Goal: Task Accomplishment & Management: Use online tool/utility

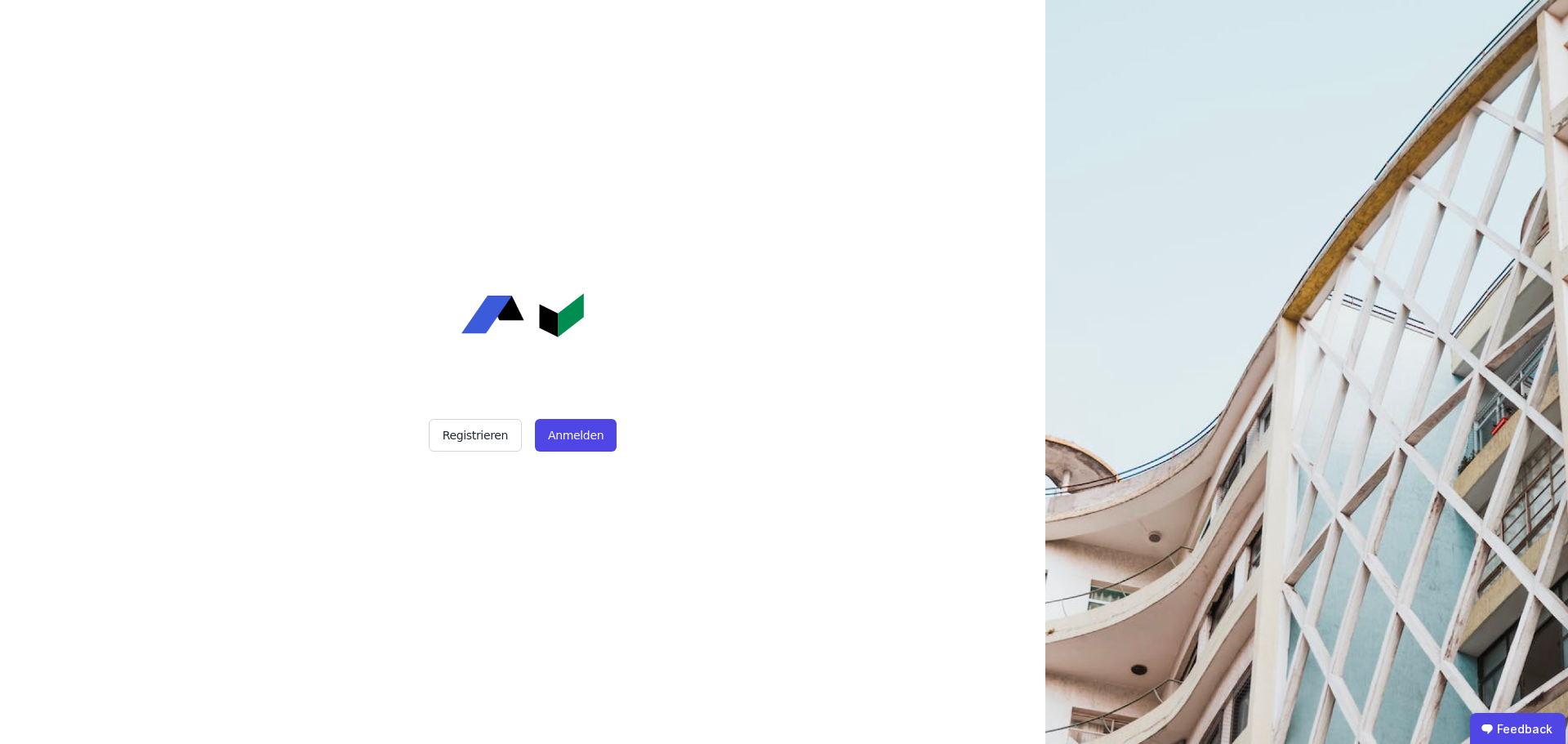
click at [615, 433] on div "Registrieren Anmelden" at bounding box center [522, 435] width 408 height 33
click at [589, 429] on button "Anmelden" at bounding box center [575, 435] width 82 height 33
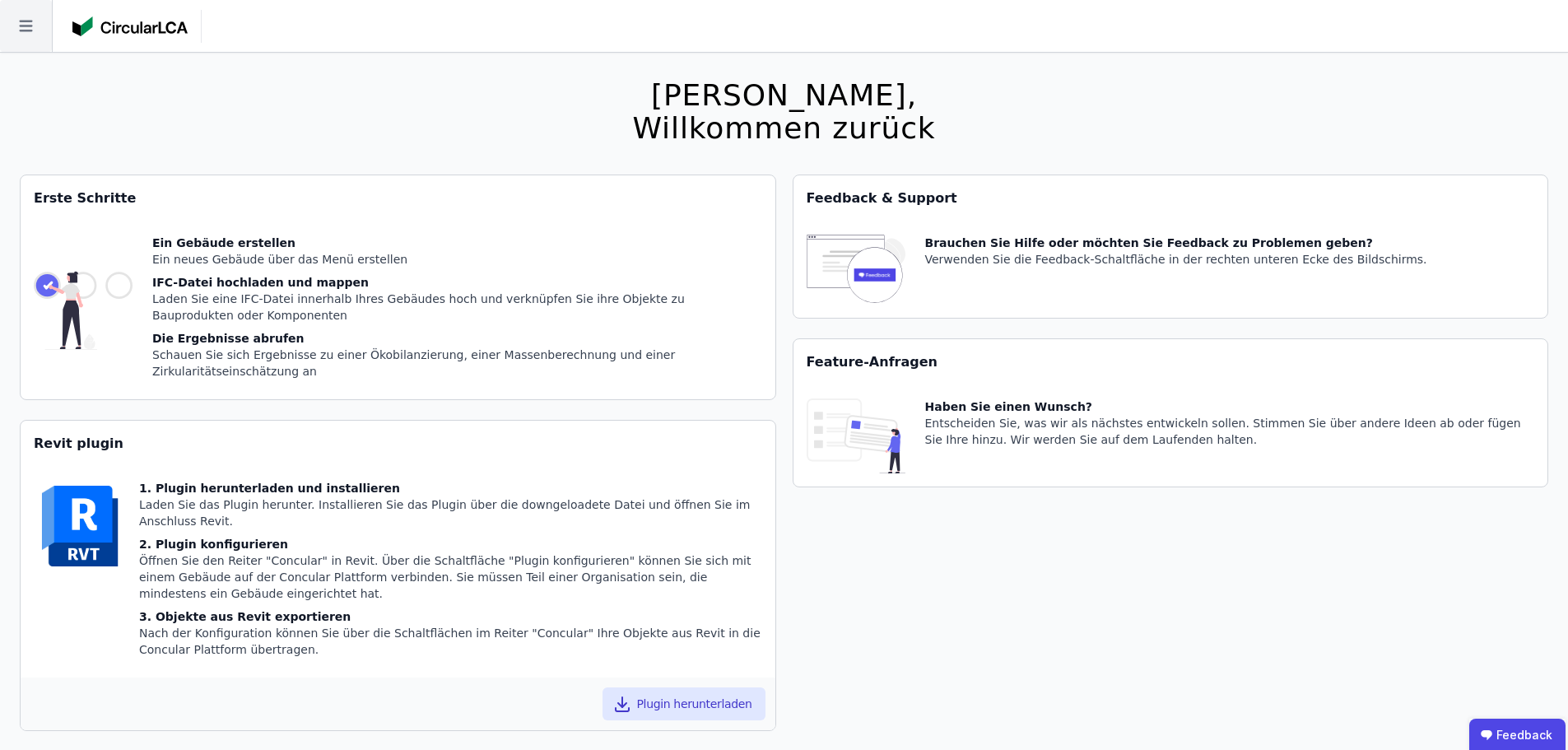
click at [36, 33] on icon at bounding box center [25, 25] width 52 height 52
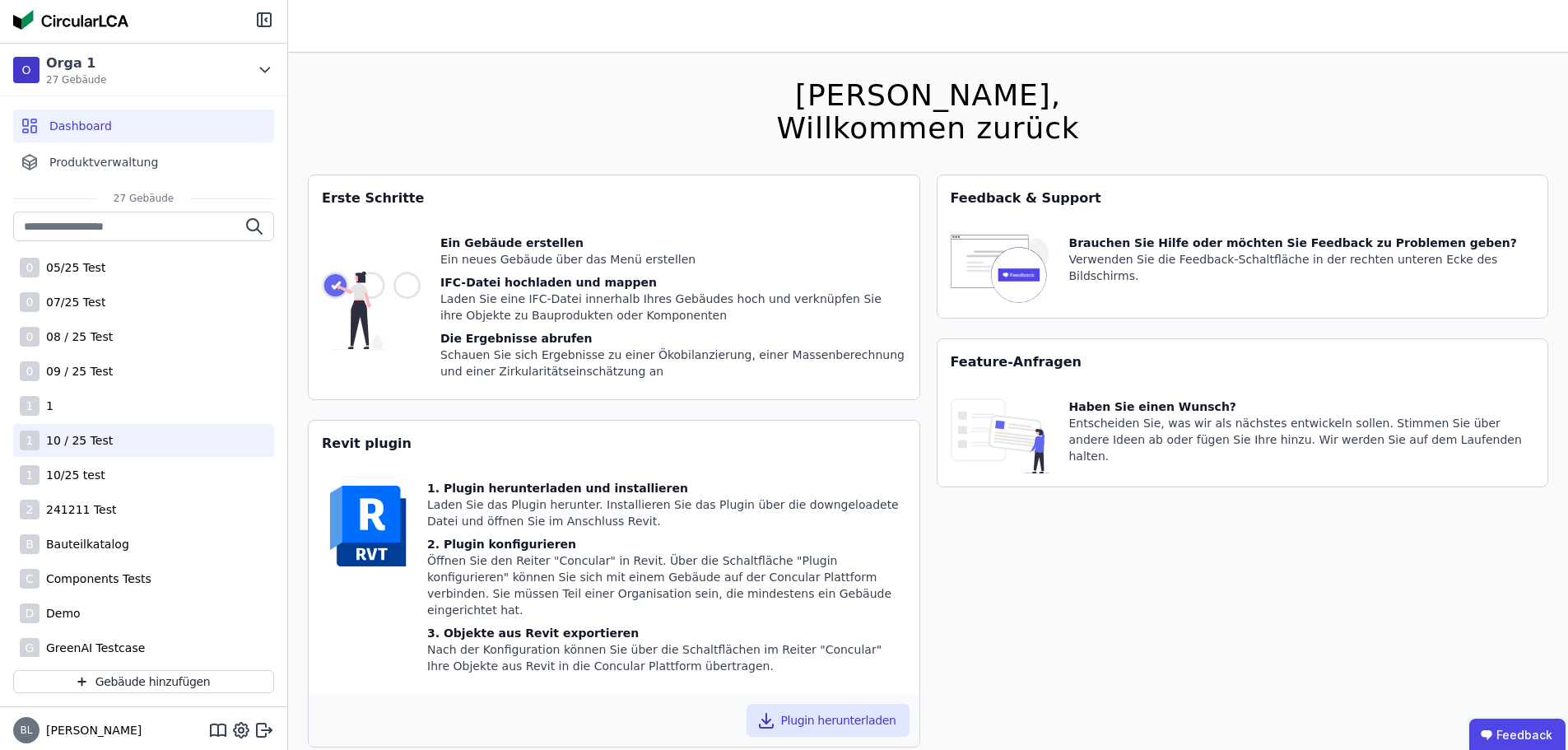
click at [132, 446] on div "1 10 / 25 Test" at bounding box center [144, 440] width 261 height 33
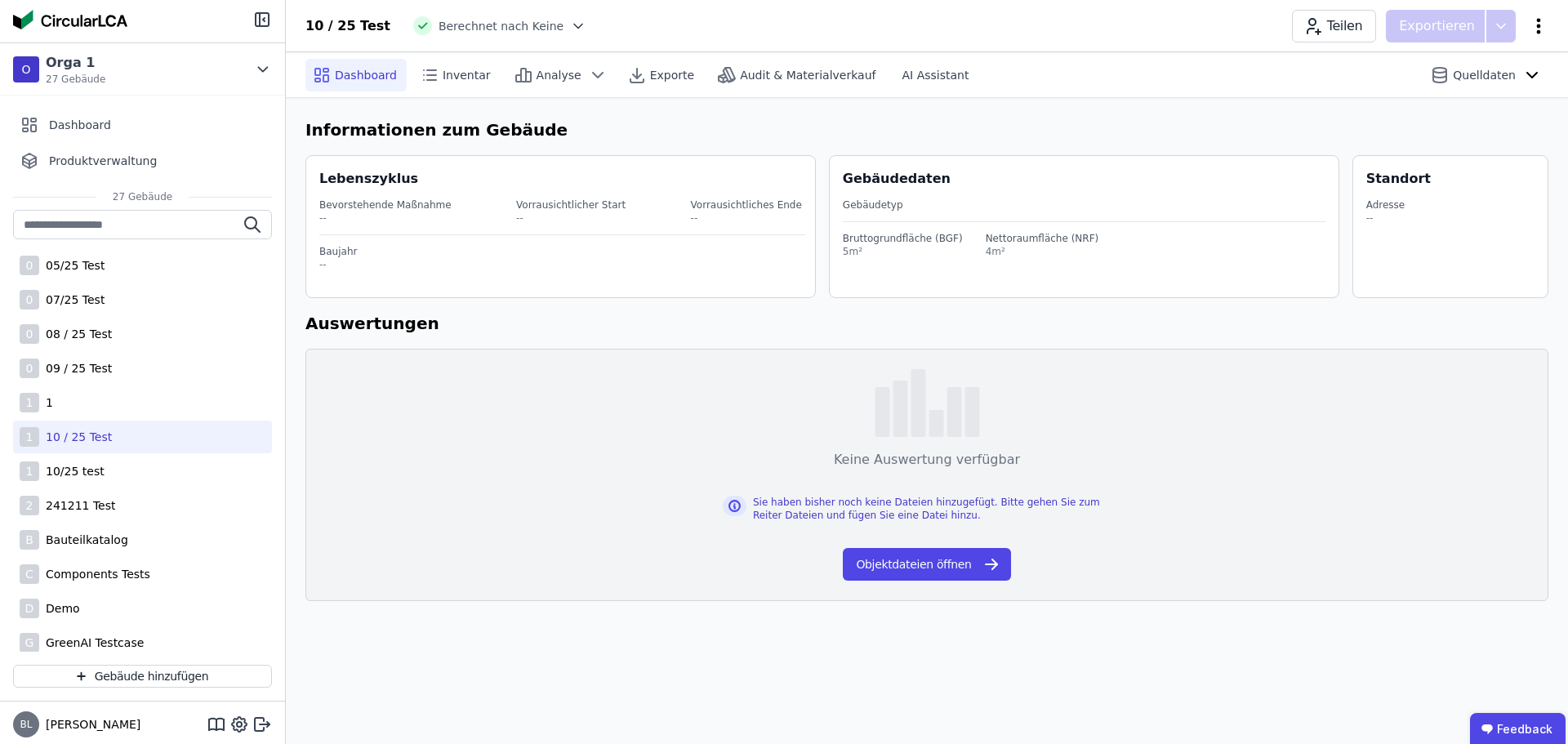
click at [1533, 25] on icon at bounding box center [1538, 25] width 19 height 19
click at [1113, 119] on h6 "Informationen zum Gebäude" at bounding box center [927, 130] width 1243 height 24
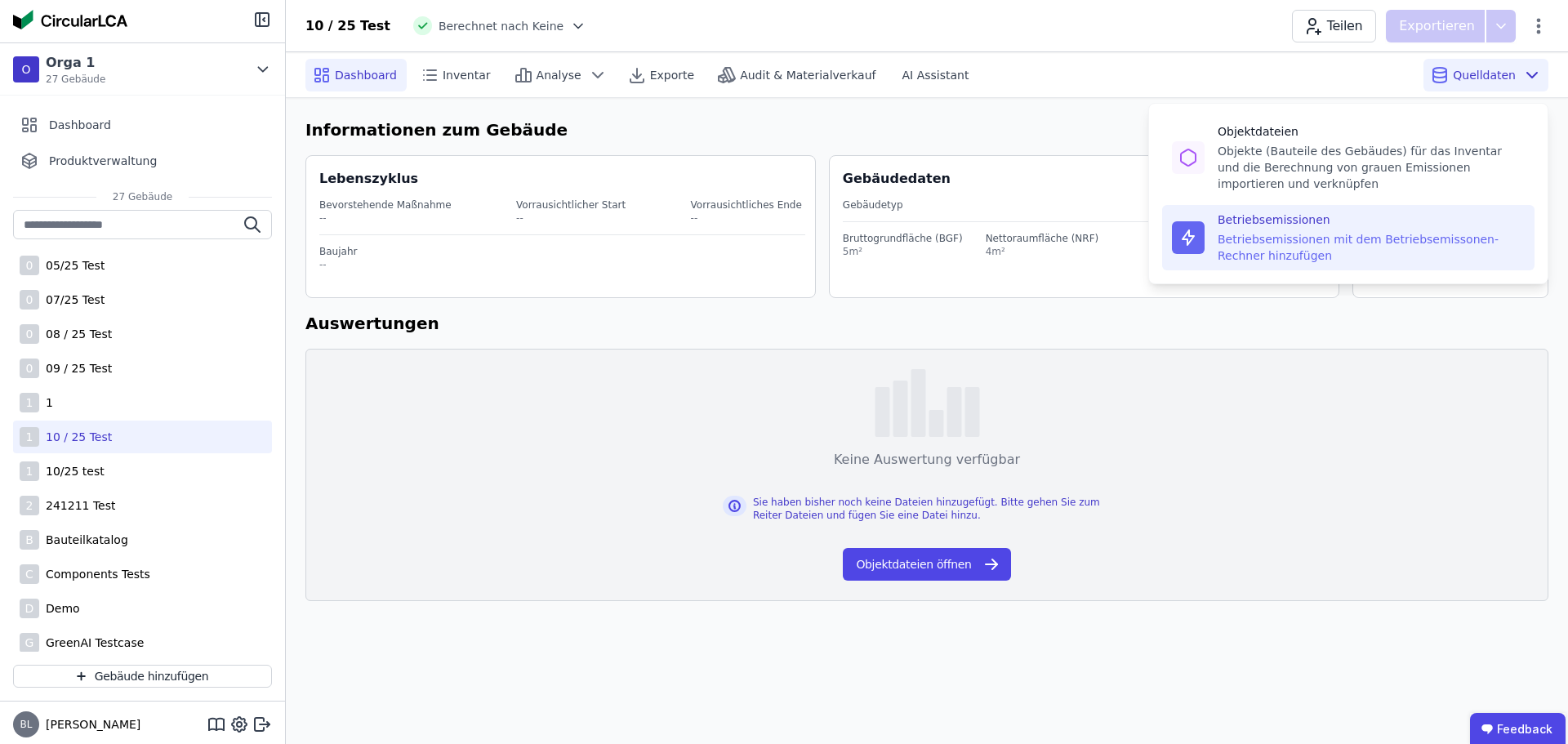
click at [1348, 236] on div "Betriebsemissionen mit dem Betriebsemissonen-Rechner hinzufügen" at bounding box center [1371, 247] width 307 height 33
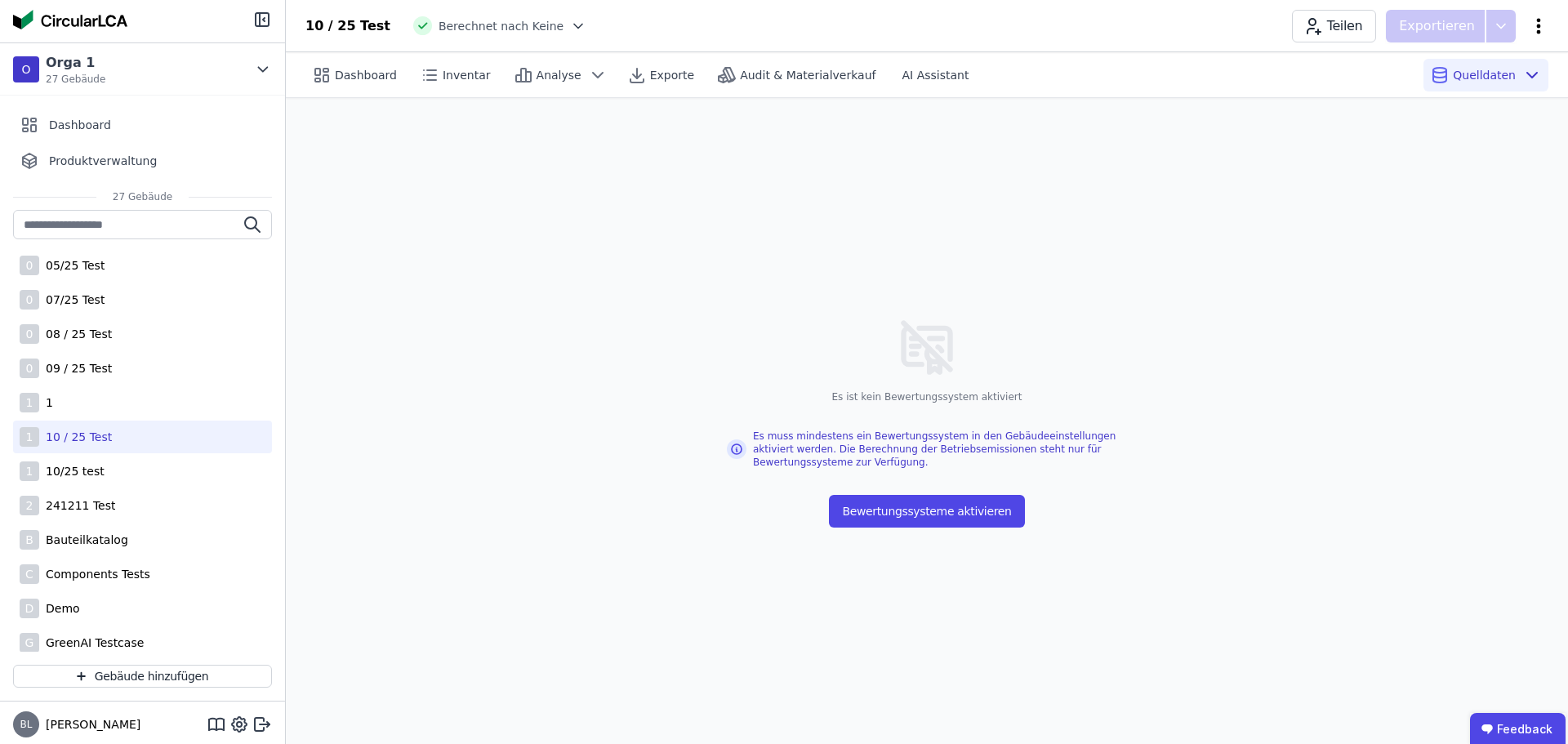
click at [1539, 25] on icon at bounding box center [1539, 25] width 4 height 15
click at [1450, 100] on span "Gebäude löschen" at bounding box center [1453, 93] width 99 height 16
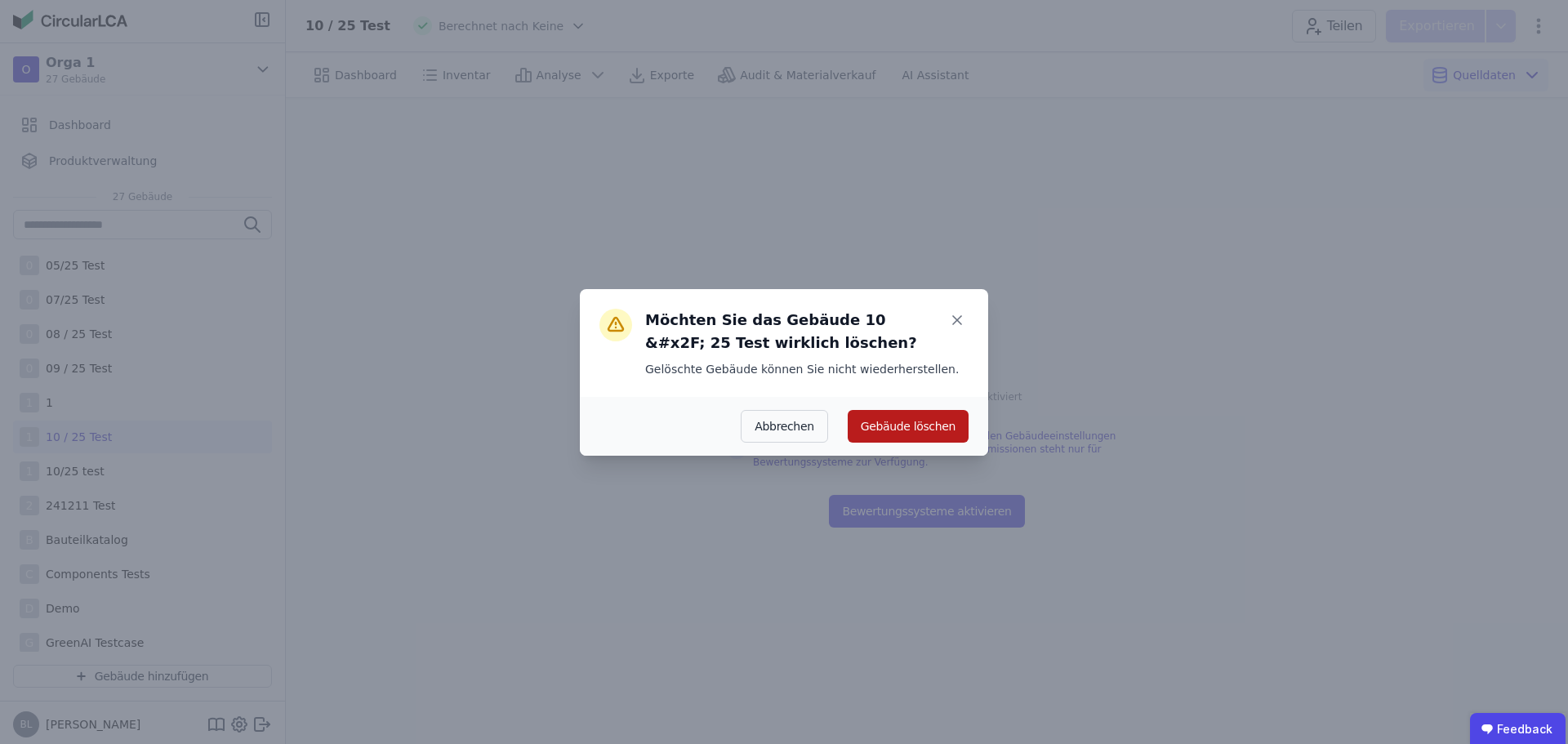
click at [903, 429] on button "Gebäude löschen" at bounding box center [908, 426] width 121 height 33
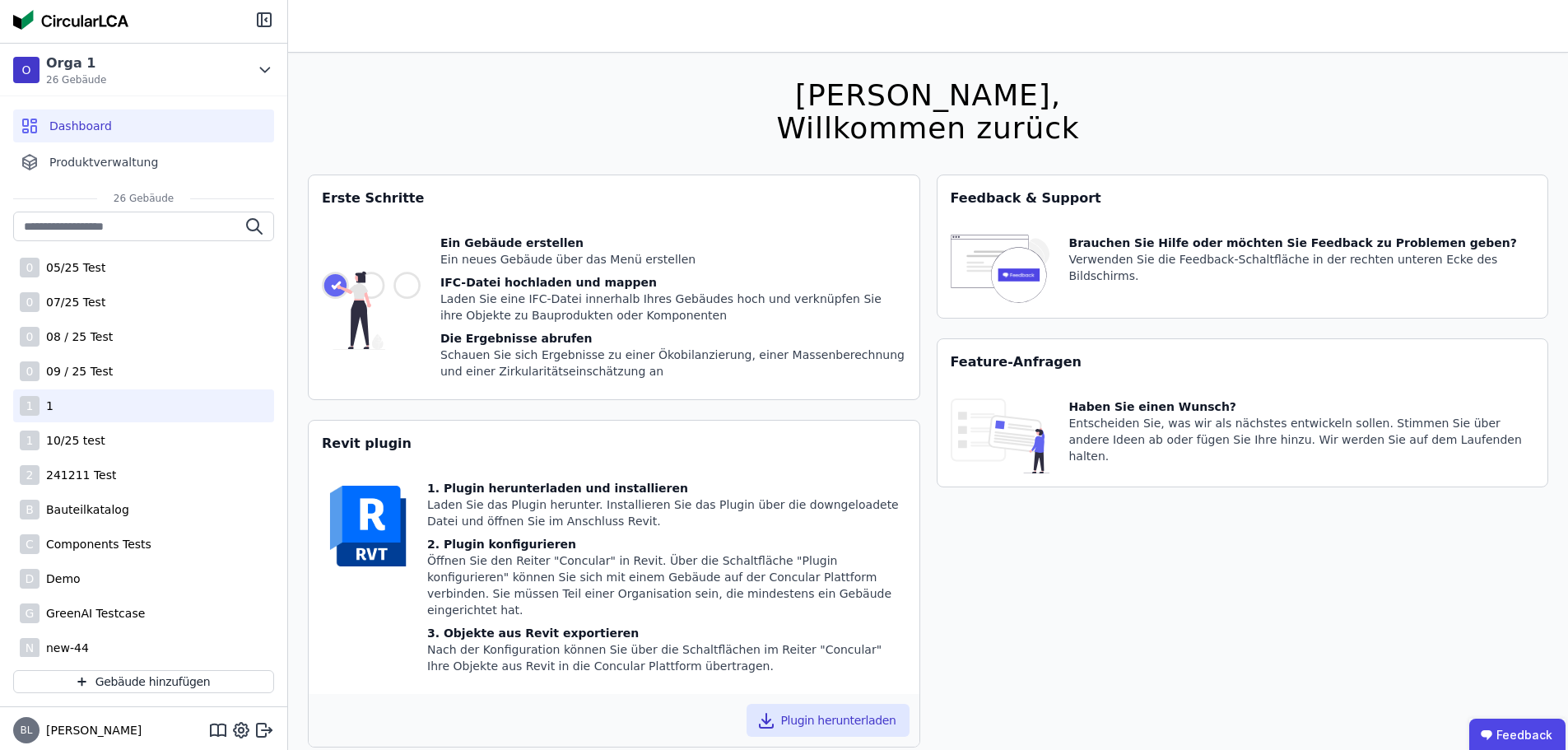
click at [132, 402] on div "1 1" at bounding box center [144, 406] width 261 height 33
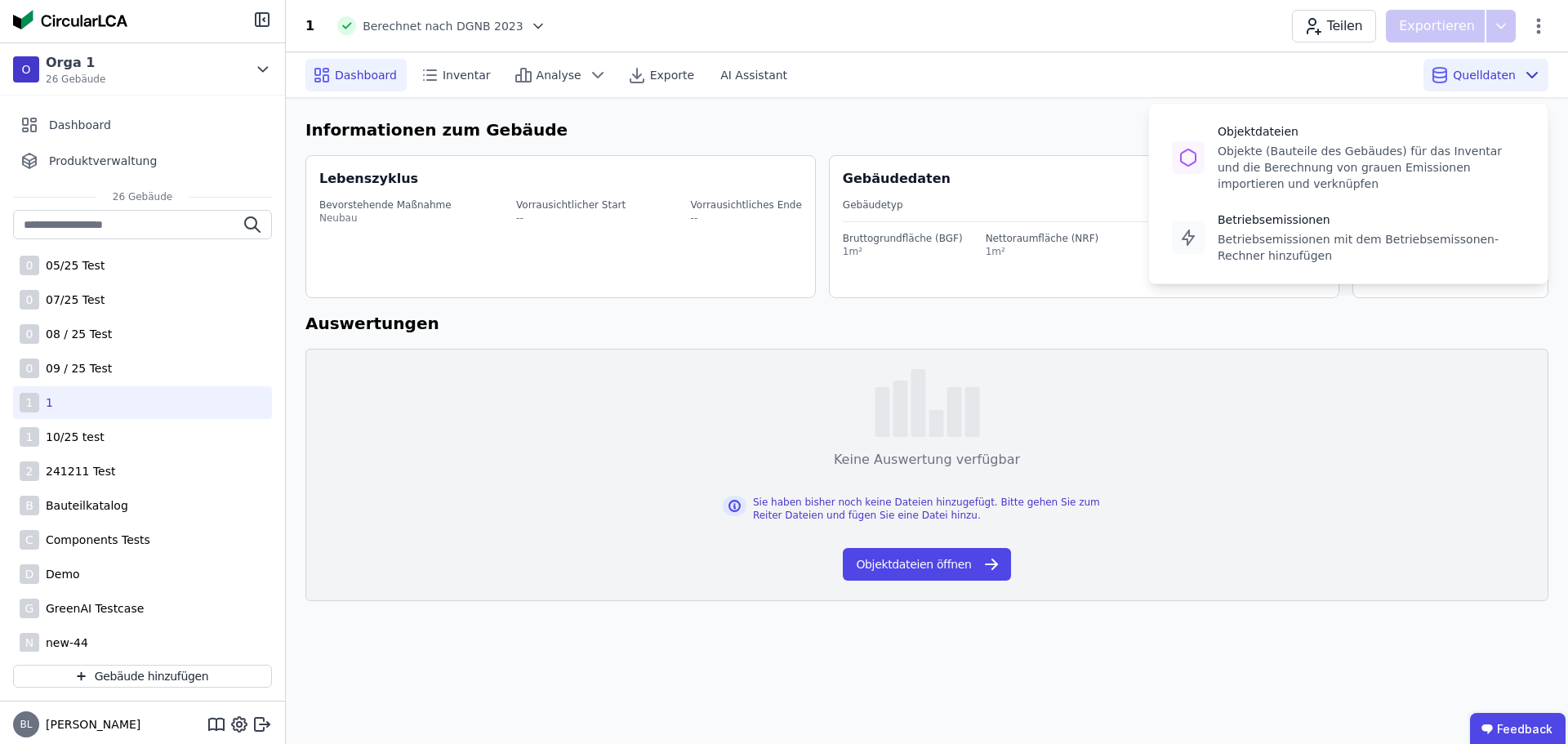
click at [1498, 68] on span "Quelldaten" at bounding box center [1484, 75] width 63 height 16
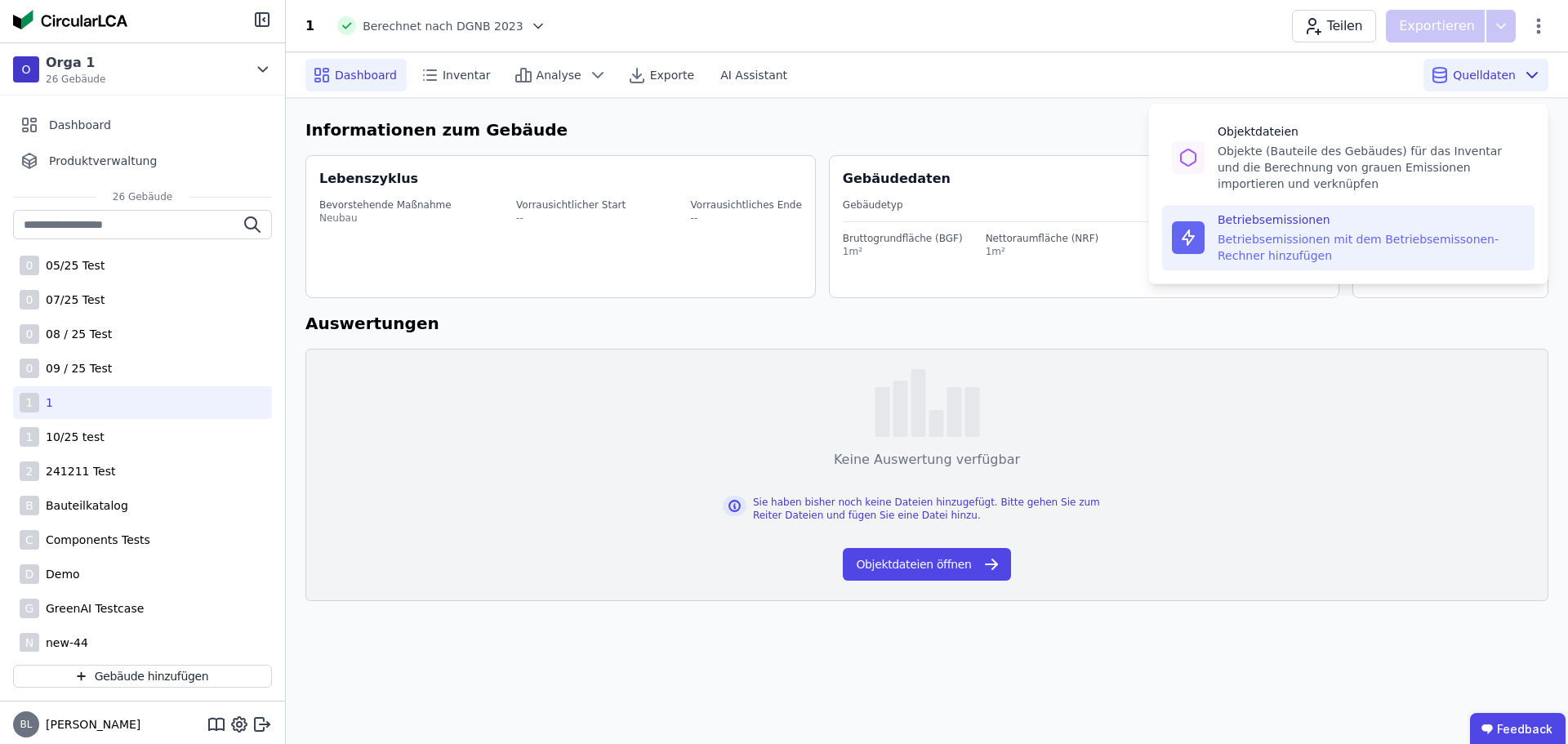
click at [1351, 220] on div "Betriebsemissionen" at bounding box center [1371, 219] width 307 height 16
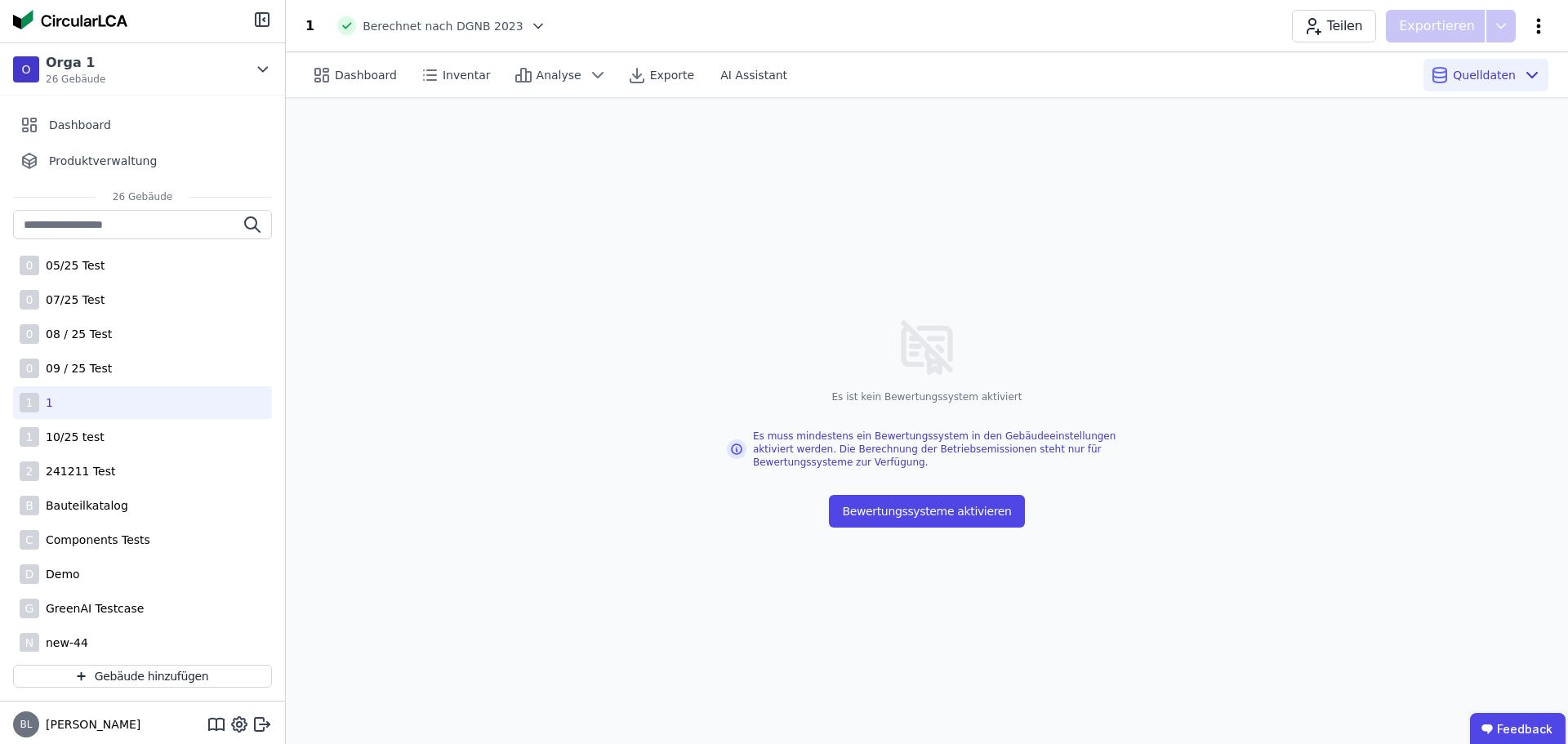
click at [1543, 35] on icon at bounding box center [1538, 25] width 19 height 19
click at [1440, 96] on span "Gebäude löschen" at bounding box center [1453, 93] width 99 height 16
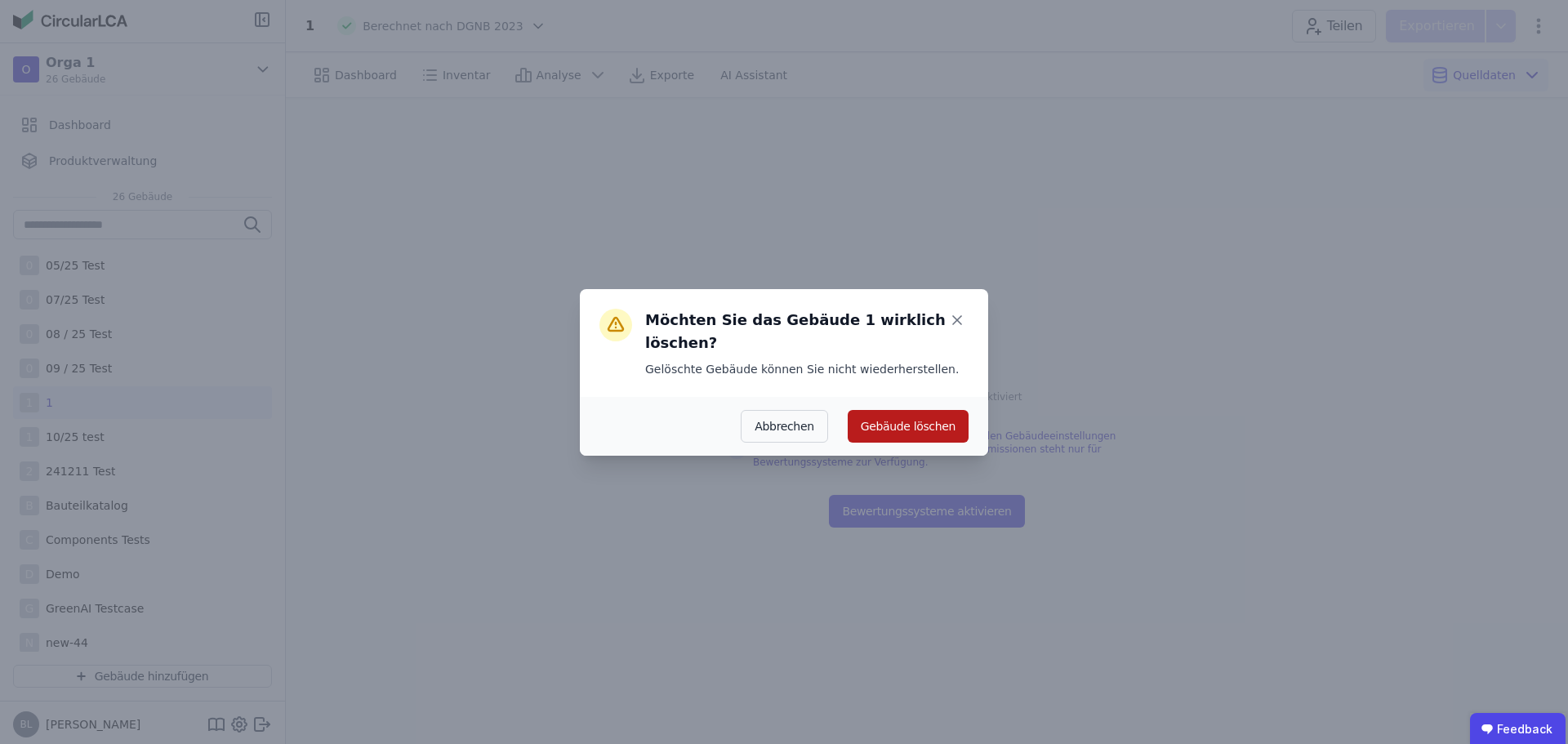
click at [903, 410] on button "Gebäude löschen" at bounding box center [908, 426] width 121 height 33
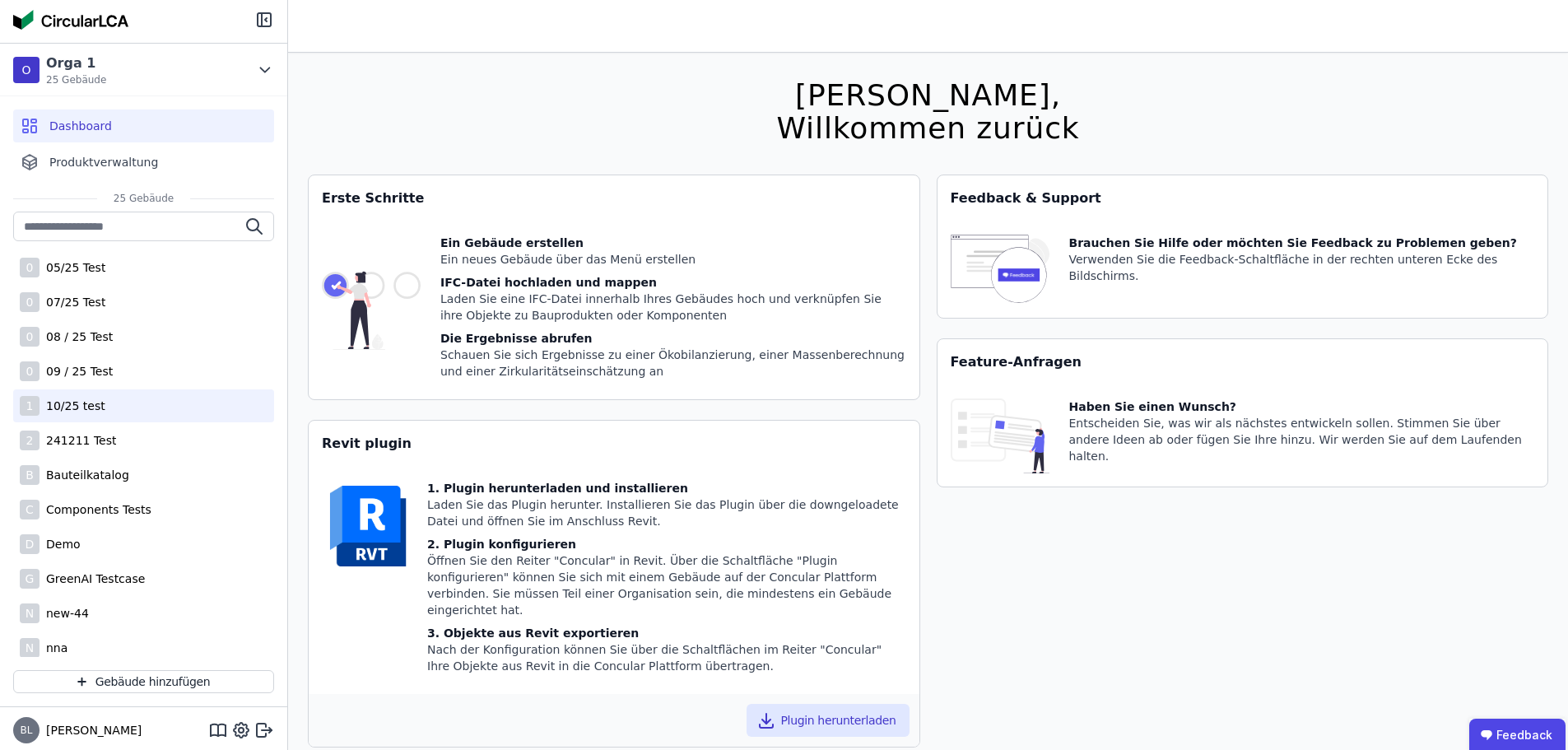
click at [119, 413] on div "1 10/25 test" at bounding box center [144, 406] width 261 height 33
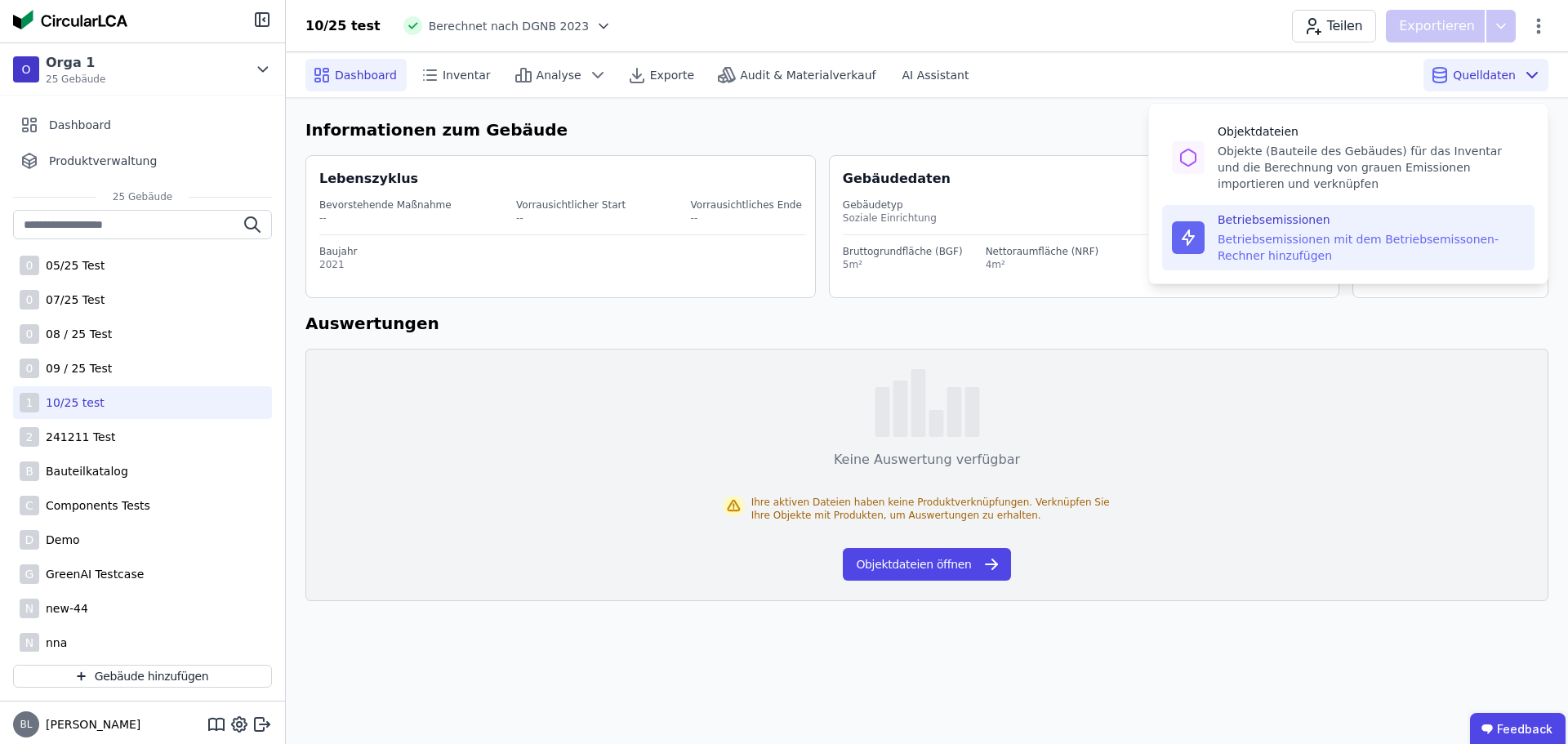
click at [1340, 251] on div "Betriebsemissionen mit dem Betriebsemissonen-Rechner hinzufügen" at bounding box center [1371, 247] width 307 height 33
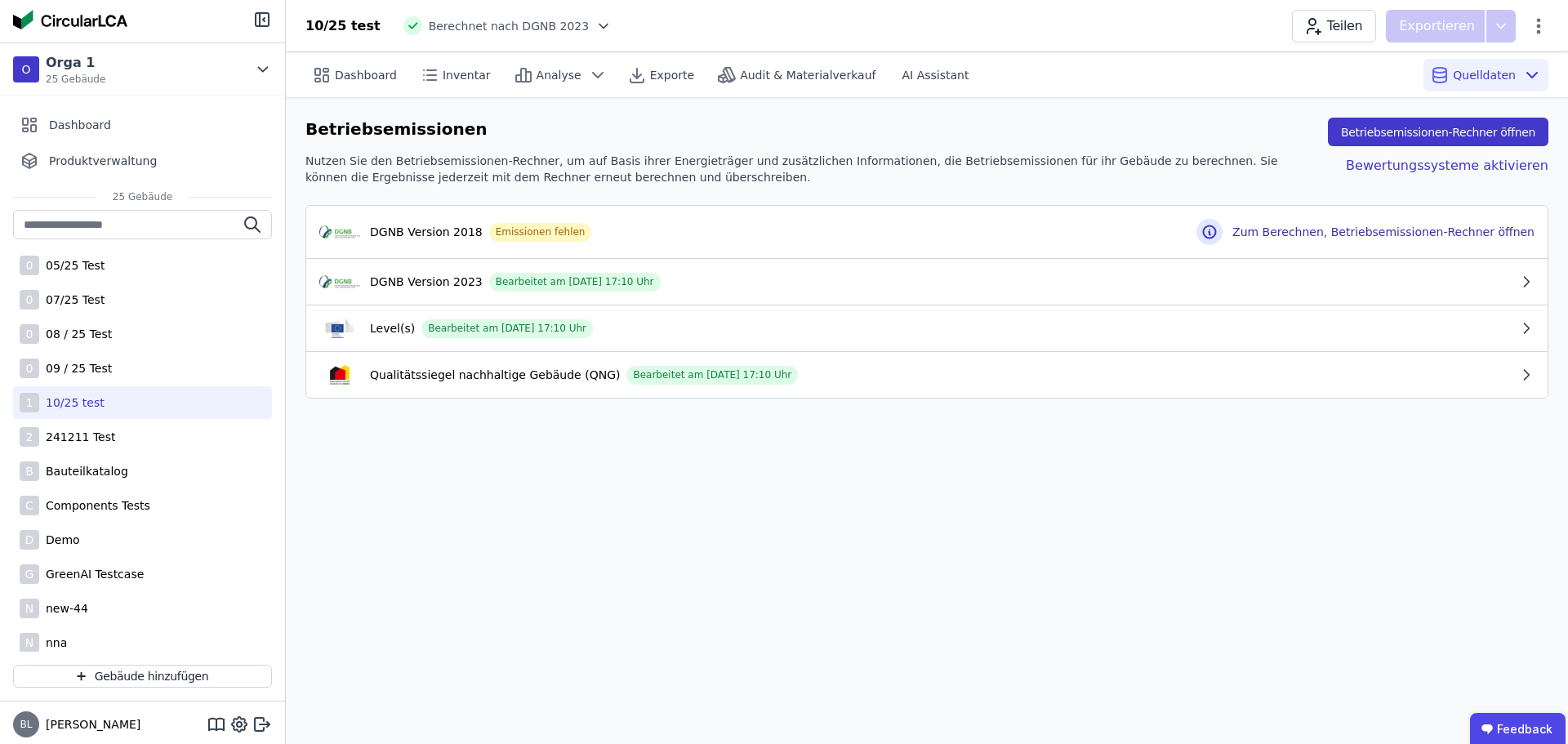
click at [1421, 133] on button "Betriebsemissionen-Rechner öffnen" at bounding box center [1438, 132] width 221 height 29
